Goal: Task Accomplishment & Management: Use online tool/utility

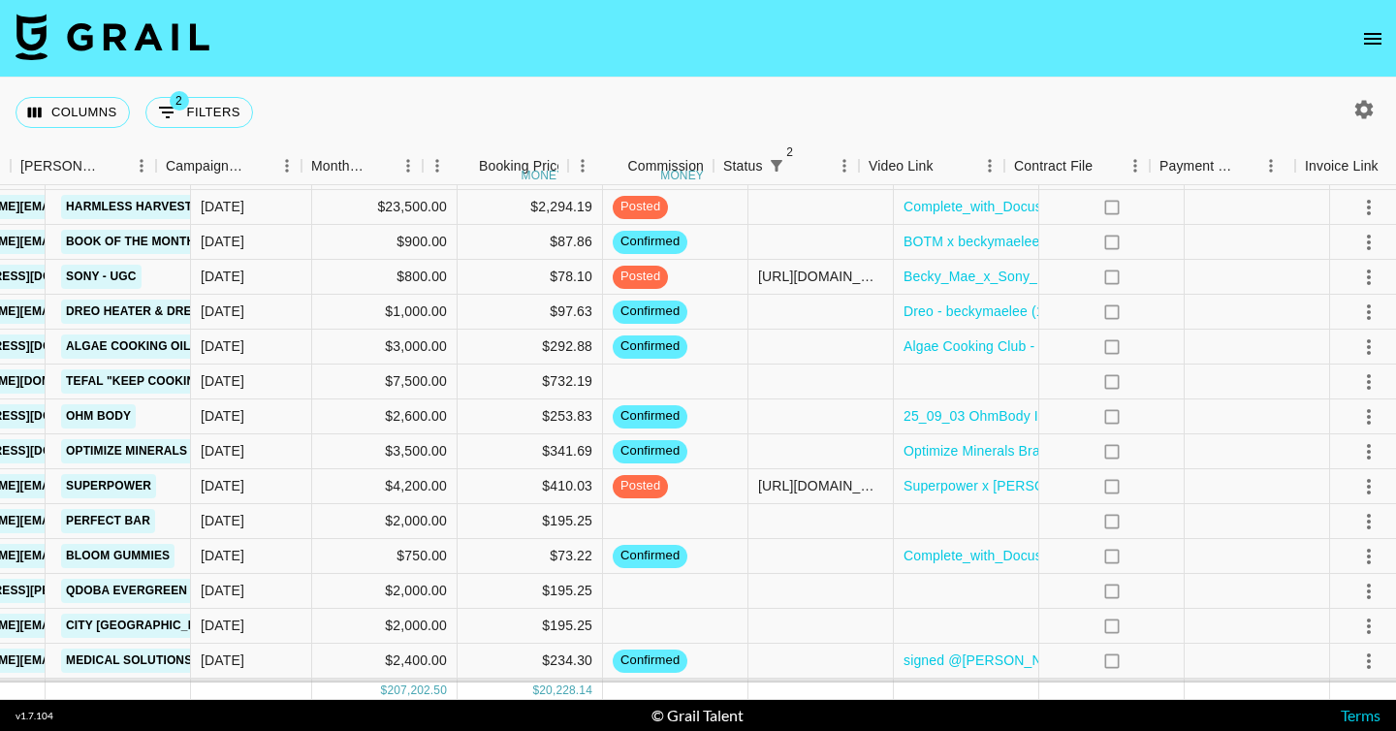
scroll to position [2167, 562]
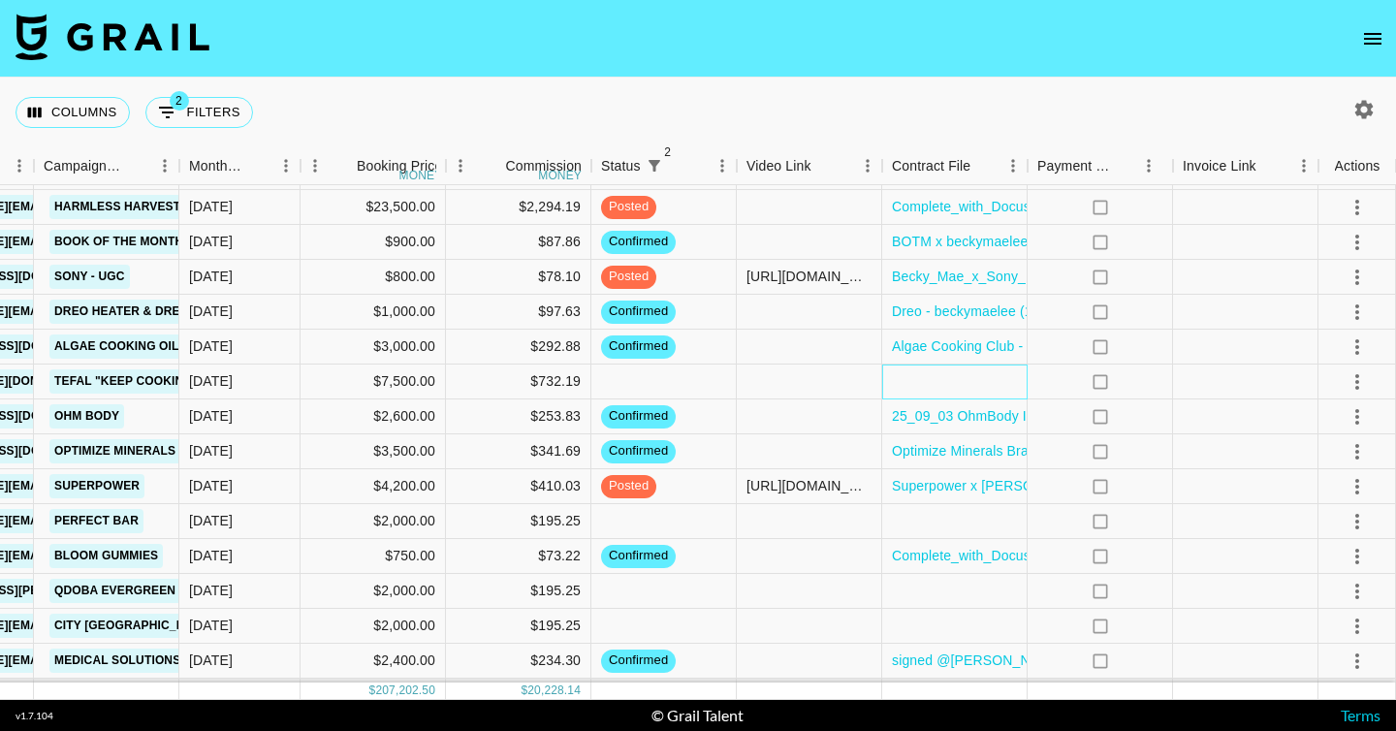
click at [925, 377] on div at bounding box center [954, 382] width 145 height 35
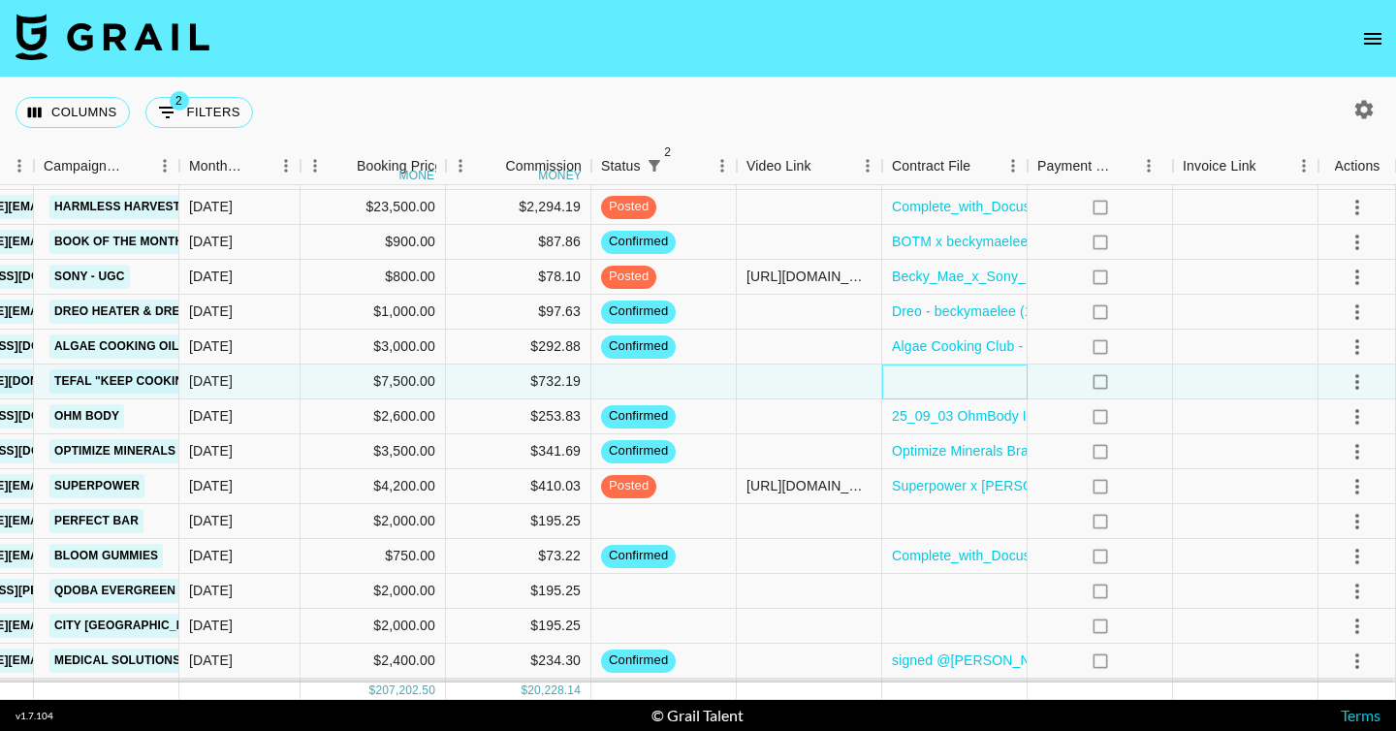
click at [925, 377] on div at bounding box center [954, 382] width 145 height 35
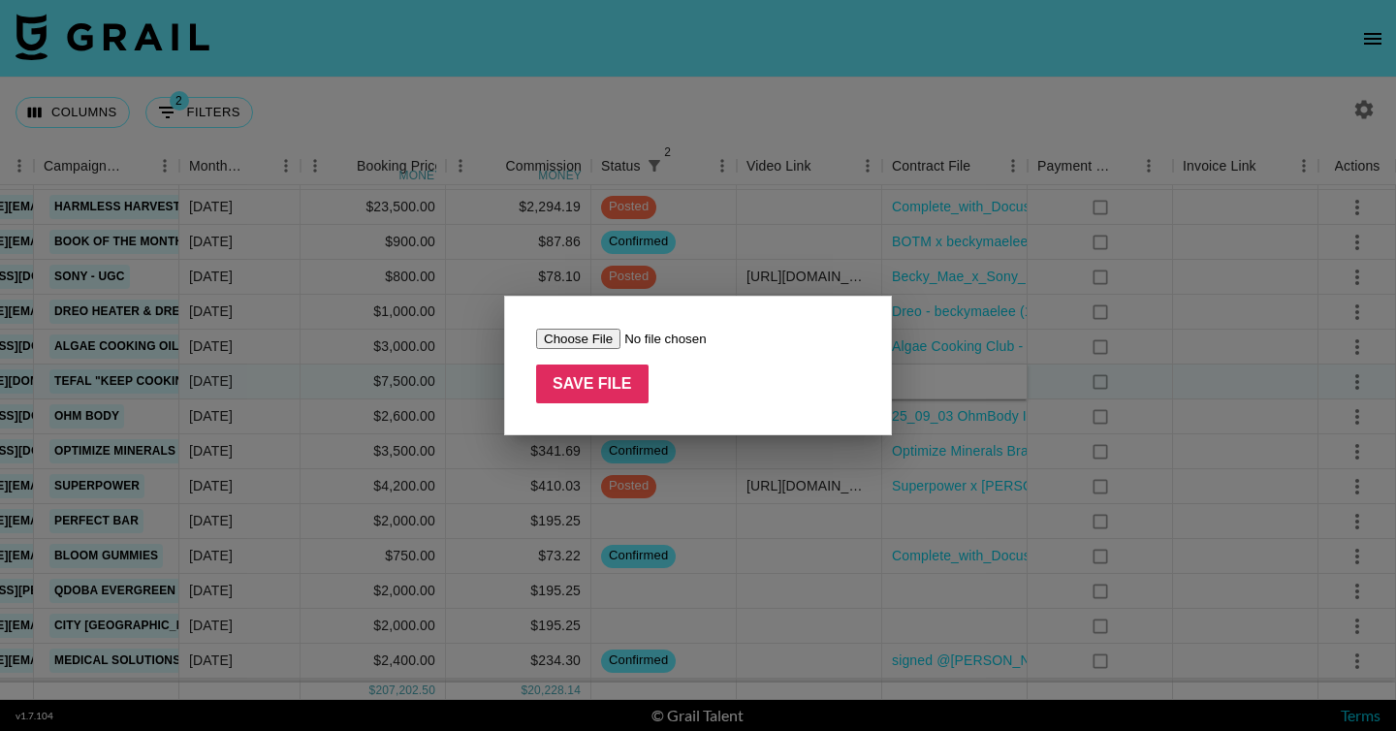
type input "C:\fakepath\Tefal x itsvegansis Contract signed (2).pdf"
click at [605, 391] on input "Save File" at bounding box center [592, 384] width 112 height 39
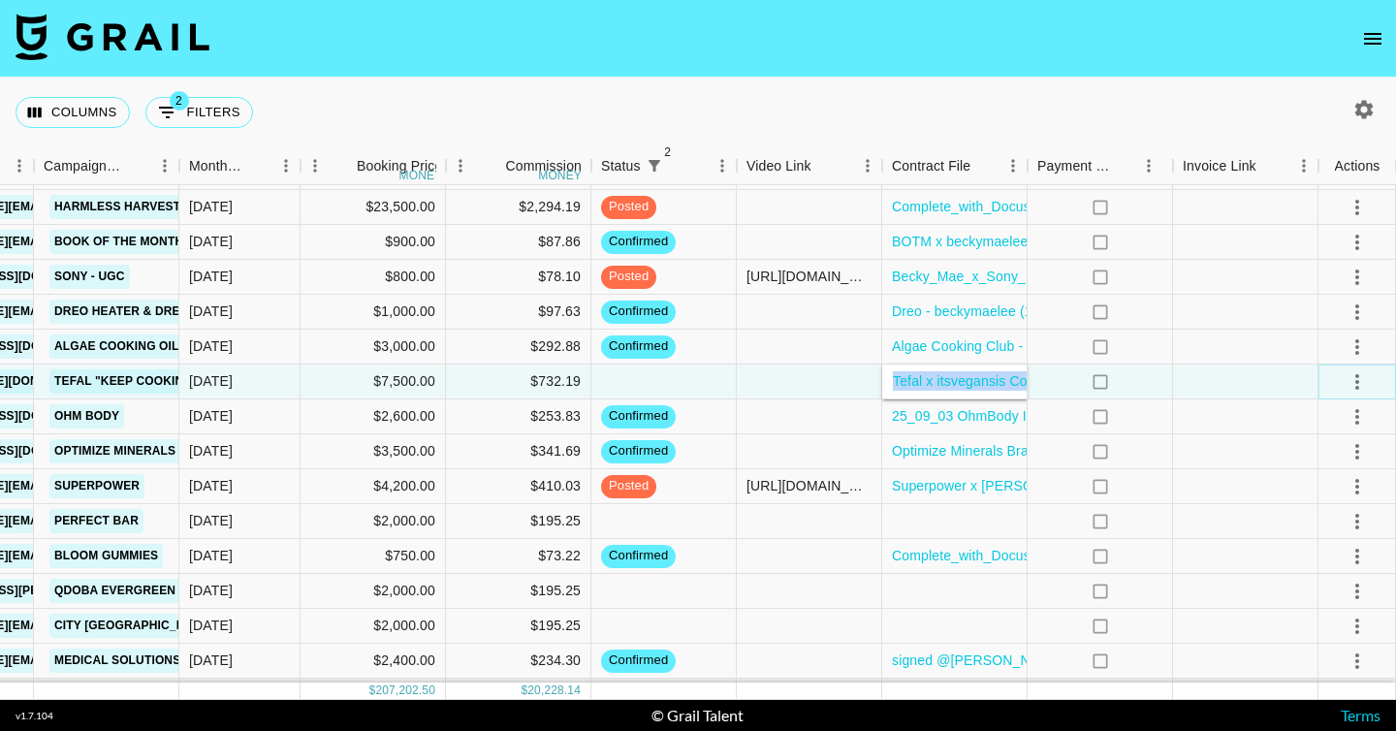
click at [1355, 384] on icon "select merge strategy" at bounding box center [1357, 381] width 23 height 23
click at [1308, 421] on li "Confirm" at bounding box center [1333, 423] width 126 height 35
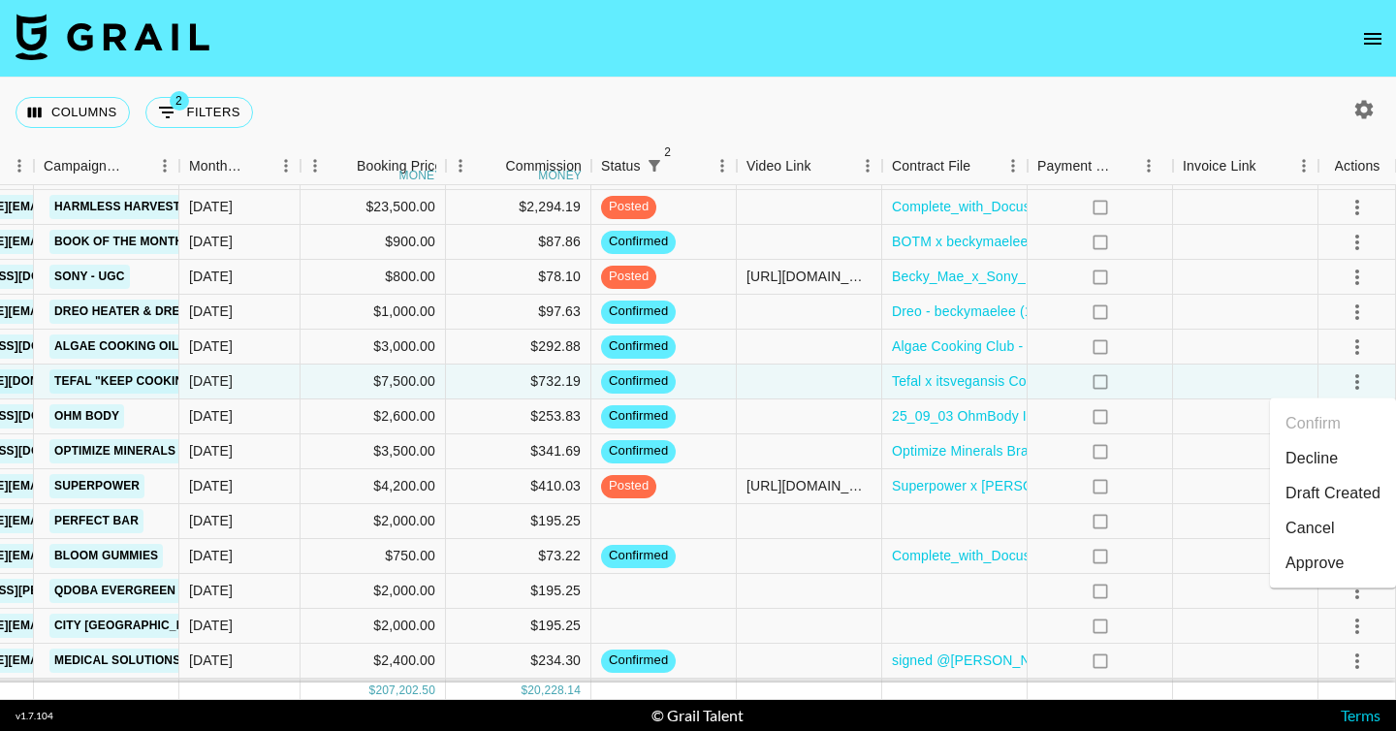
click at [1219, 122] on div "Columns 2 Filters + Booking" at bounding box center [698, 113] width 1396 height 70
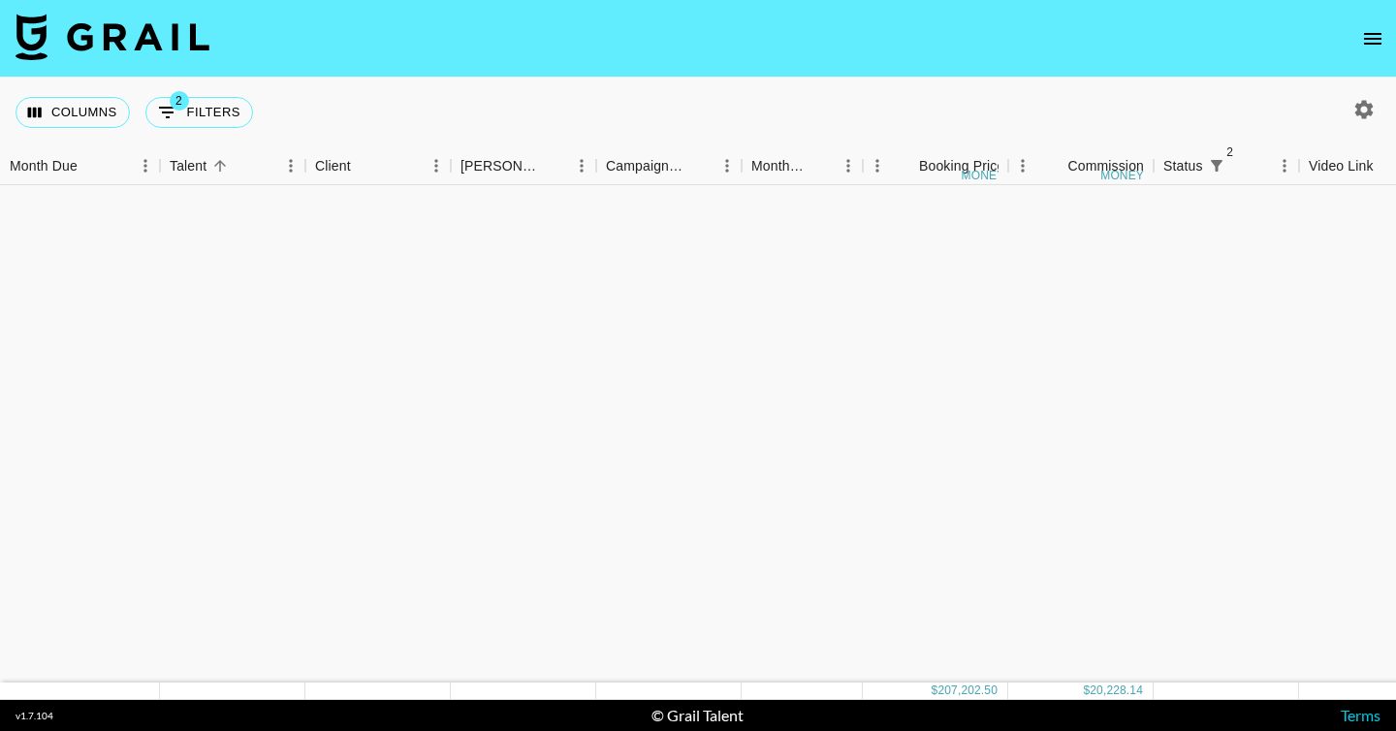
scroll to position [0, 0]
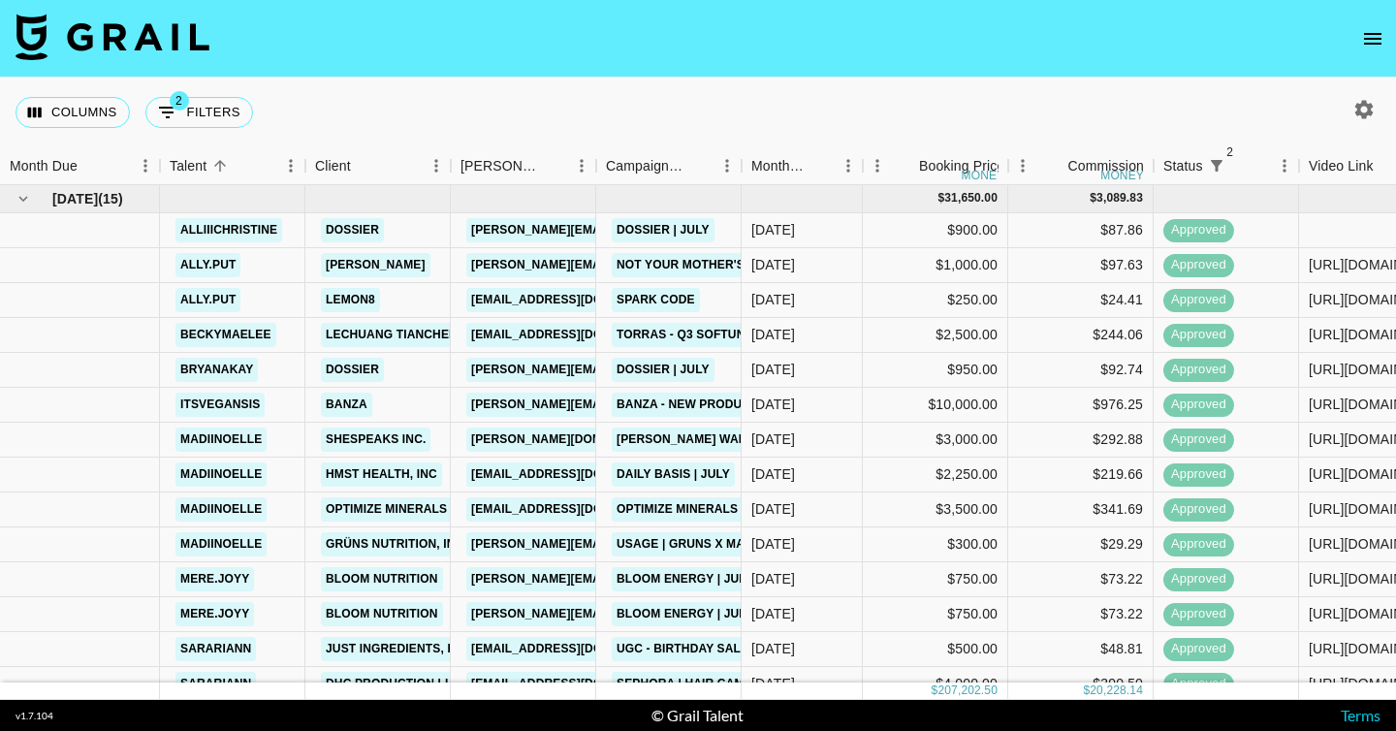
click at [1371, 114] on icon "button" at bounding box center [1365, 109] width 18 height 18
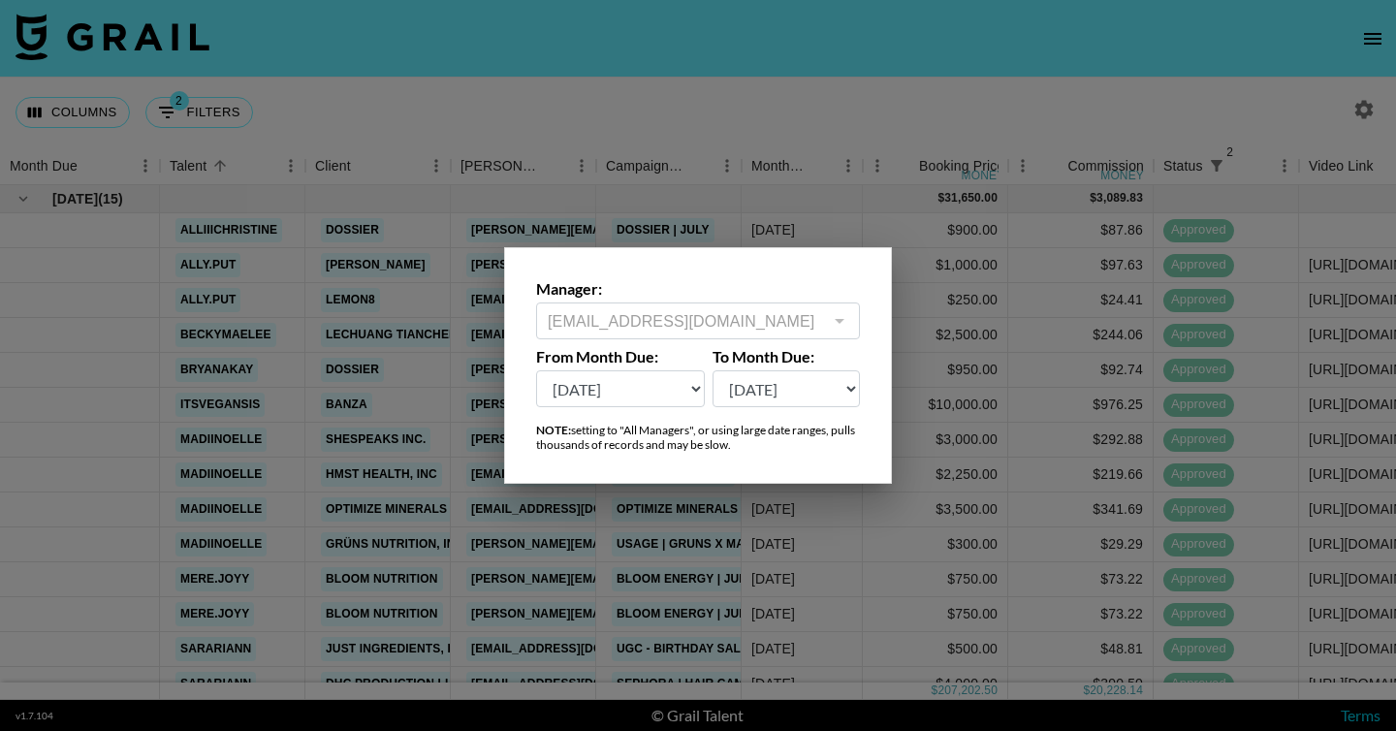
click at [624, 389] on select "[DATE] Sep '[DATE] [DATE] '[DATE] May '[DATE] Mar '[DATE] Jan '[DATE] Nov '[DAT…" at bounding box center [620, 388] width 169 height 37
select select "[DATE]"
click at [536, 370] on select "[DATE] Sep '[DATE] [DATE] '[DATE] May '[DATE] Mar '[DATE] Jan '[DATE] Nov '[DAT…" at bounding box center [620, 388] width 169 height 37
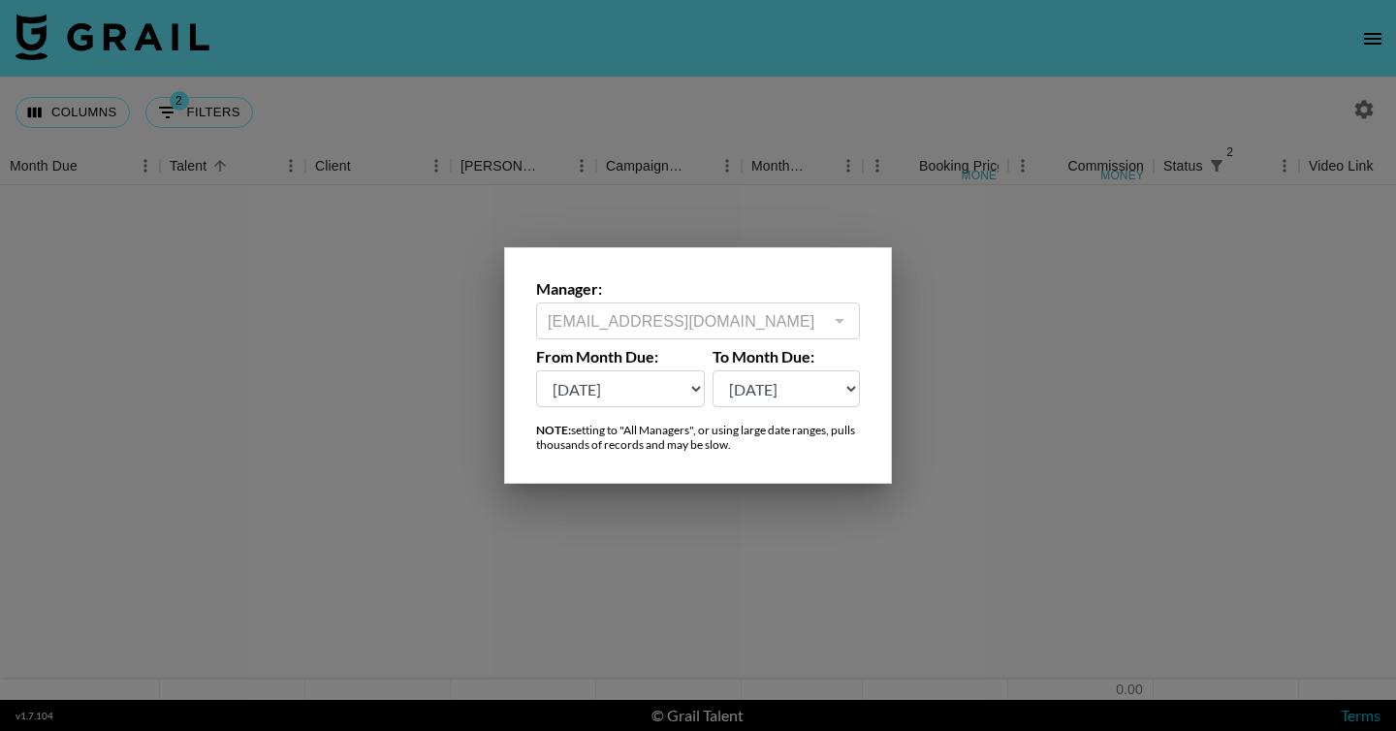
click at [782, 387] on select "[DATE] Sep '[DATE] [DATE] '[DATE] May '[DATE] Mar '[DATE] Jan '[DATE] Nov '[DAT…" at bounding box center [787, 388] width 148 height 37
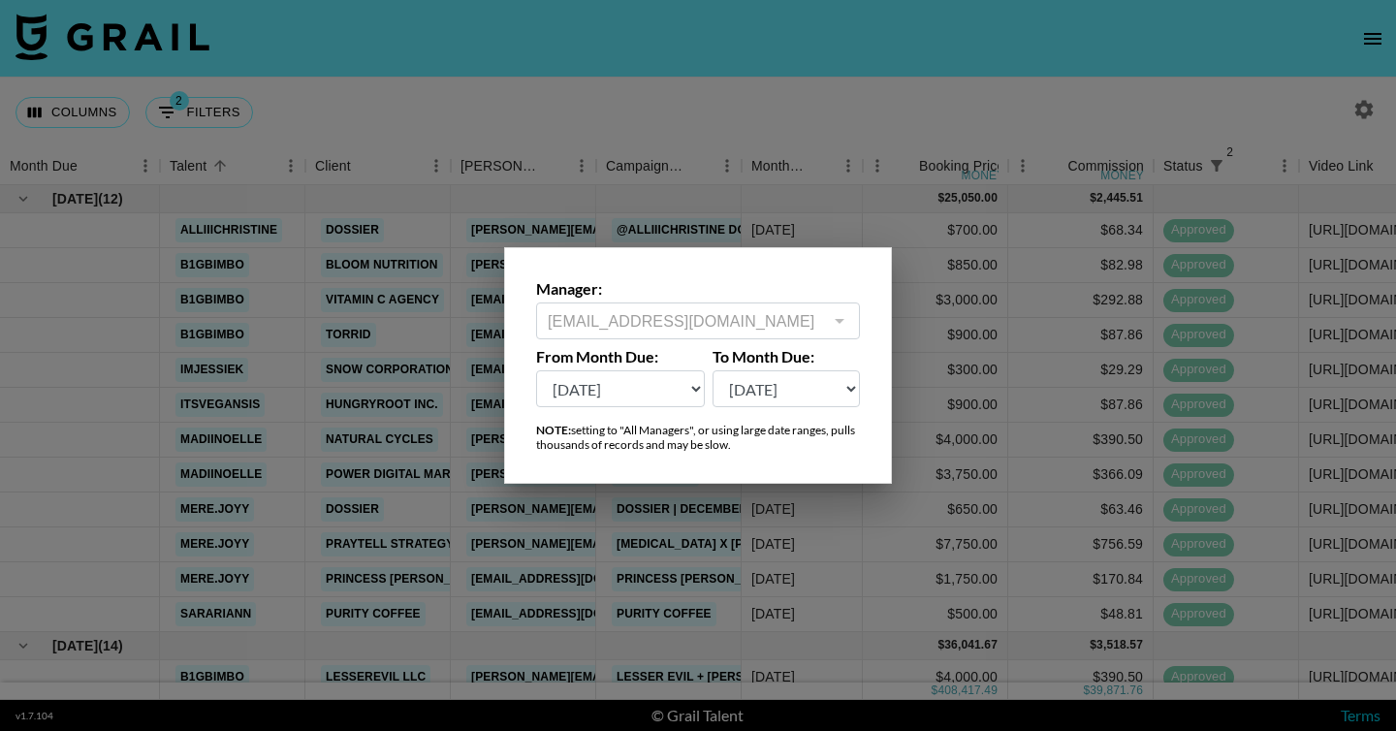
select select "[DATE]"
click at [713, 370] on select "[DATE] Sep '[DATE] [DATE] '[DATE] May '[DATE] Mar '[DATE] Jan '[DATE] Nov '[DAT…" at bounding box center [787, 388] width 148 height 37
click at [758, 440] on div "NOTE: setting to "All Managers", or using large date ranges, pulls thousands of…" at bounding box center [698, 437] width 324 height 29
click at [870, 160] on div at bounding box center [698, 365] width 1396 height 731
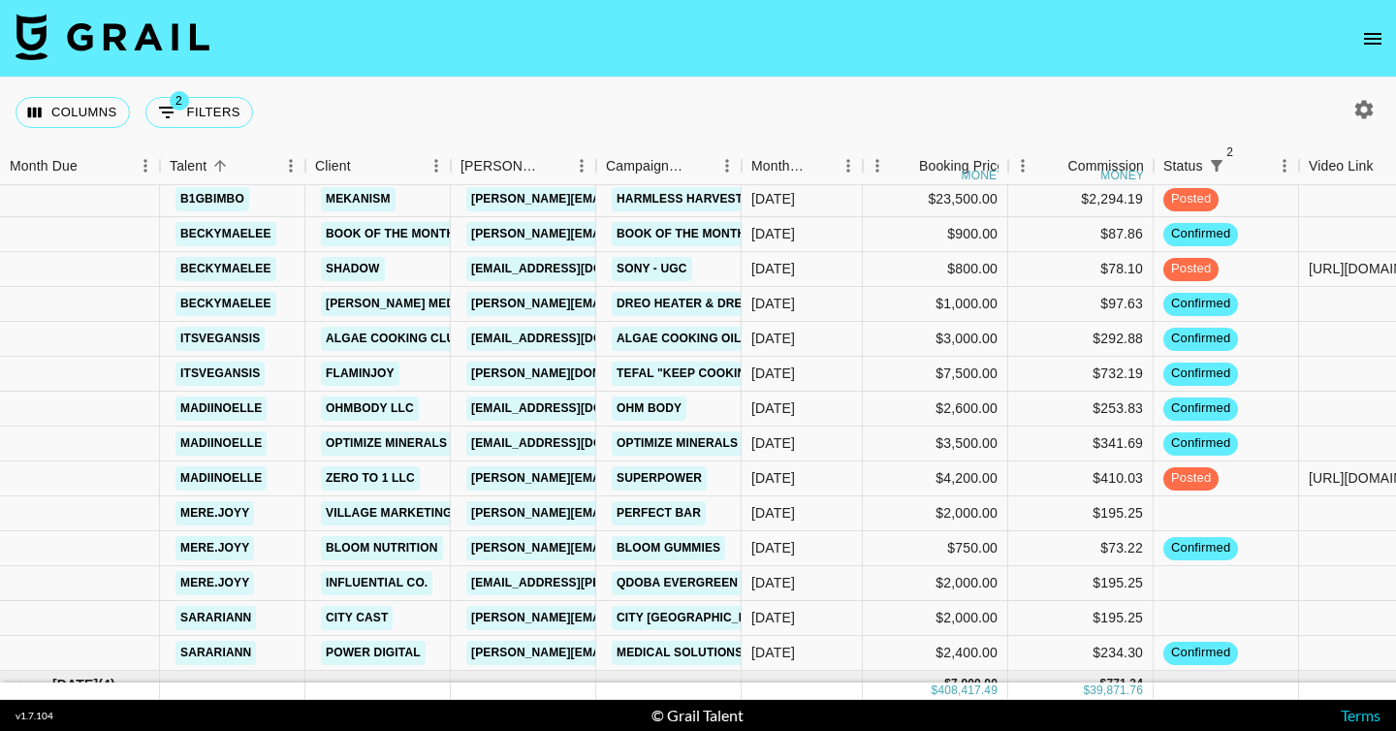
scroll to position [5319, 0]
